Goal: Transaction & Acquisition: Purchase product/service

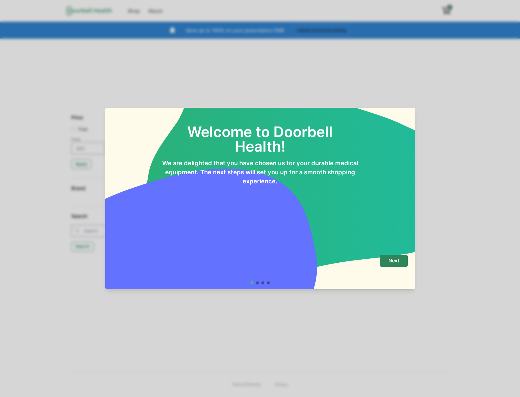
click at [379, 264] on div "Next" at bounding box center [260, 267] width 295 height 24
click at [392, 264] on button "Next" at bounding box center [394, 261] width 28 height 12
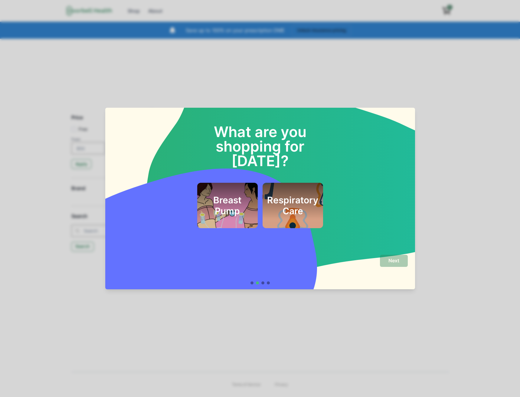
click at [228, 168] on div "Breast Pump Respiratory Care" at bounding box center [260, 198] width 295 height 60
click at [202, 183] on div "Breast Pump" at bounding box center [227, 205] width 61 height 45
click at [395, 257] on button "Next" at bounding box center [394, 261] width 28 height 12
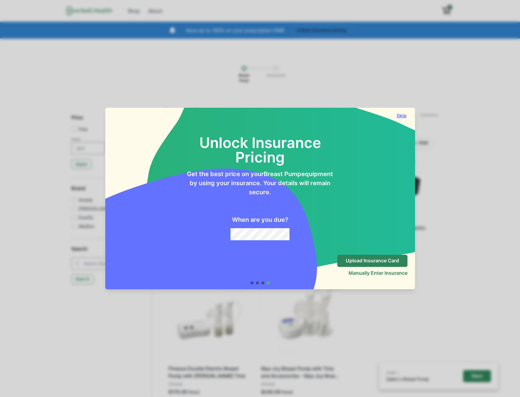
click at [400, 113] on button "Skip" at bounding box center [402, 116] width 12 height 6
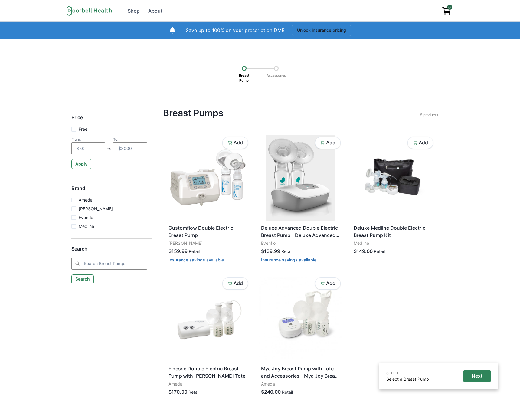
click at [444, 10] on icon "View cart" at bounding box center [446, 10] width 7 height 5
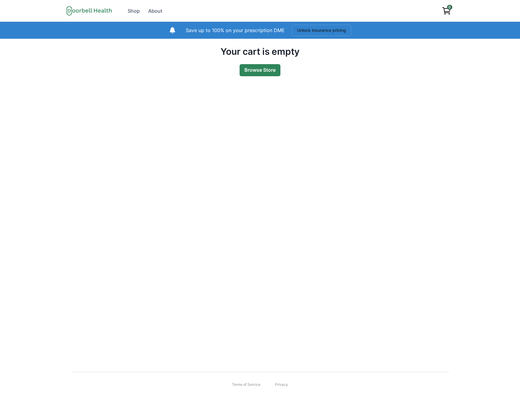
click at [264, 71] on link "Browse Store" at bounding box center [260, 70] width 41 height 12
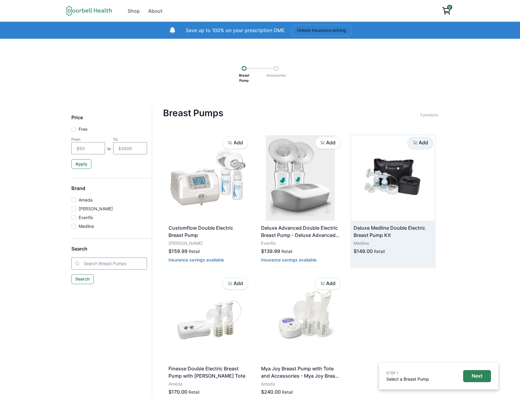
click at [416, 143] on icon "button" at bounding box center [415, 142] width 4 height 3
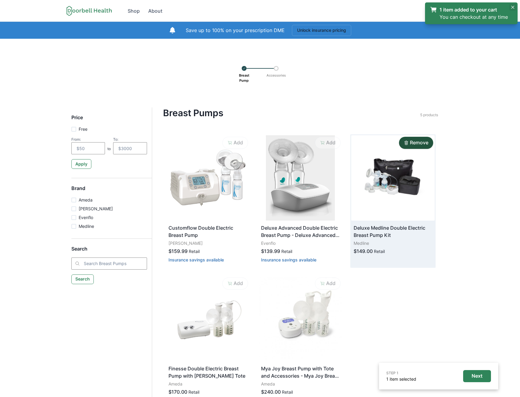
click at [513, 6] on icon "Close" at bounding box center [512, 7] width 3 height 3
click at [450, 9] on span "1" at bounding box center [449, 7] width 5 height 5
